Goal: Task Accomplishment & Management: Use online tool/utility

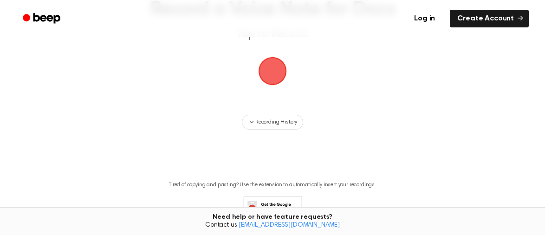
scroll to position [74, 0]
click at [267, 73] on span "button" at bounding box center [272, 71] width 52 height 52
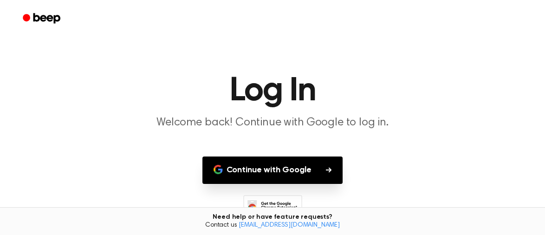
click at [250, 173] on button "Continue with Google" at bounding box center [272, 169] width 141 height 27
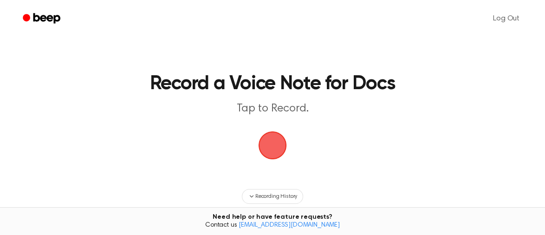
click at [266, 150] on span "button" at bounding box center [273, 146] width 32 height 32
click at [275, 157] on span "button" at bounding box center [273, 145] width 30 height 30
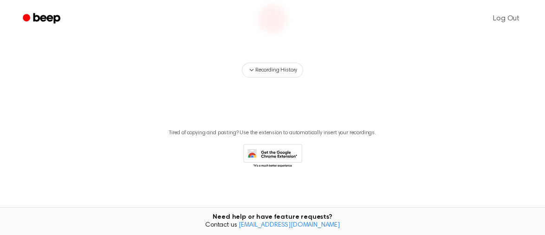
scroll to position [131, 0]
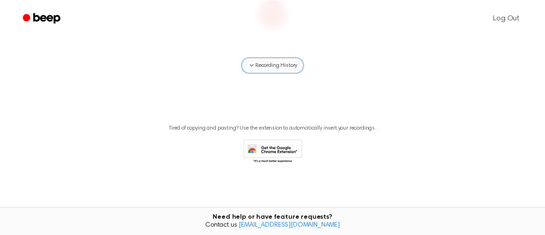
click at [266, 58] on button "Recording History" at bounding box center [272, 65] width 61 height 15
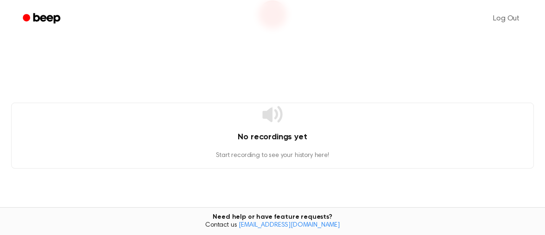
click at [272, 117] on icon at bounding box center [272, 114] width 20 height 16
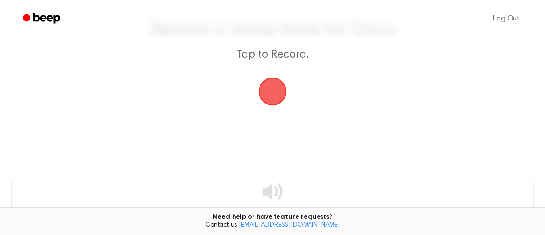
scroll to position [57, 0]
click at [270, 100] on span "button" at bounding box center [272, 88] width 34 height 34
